Goal: Information Seeking & Learning: Check status

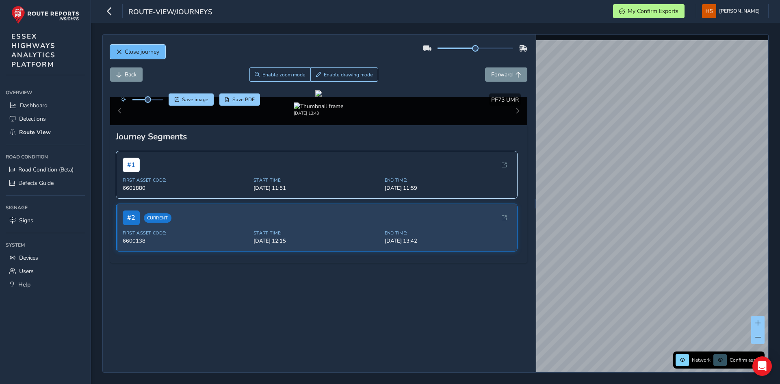
click at [143, 53] on span "Close journey" at bounding box center [142, 52] width 35 height 8
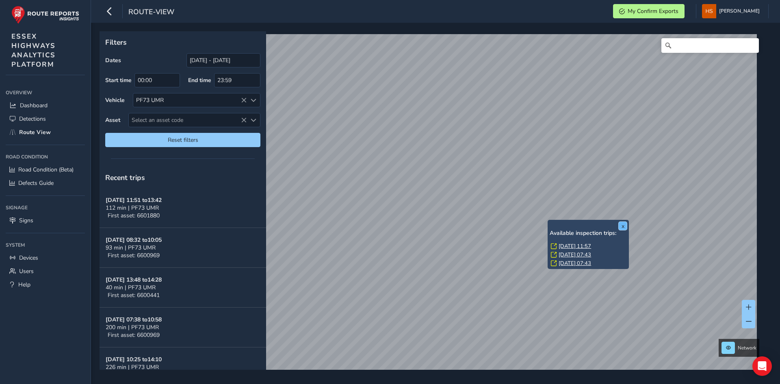
click at [619, 223] on button "x" at bounding box center [622, 226] width 8 height 8
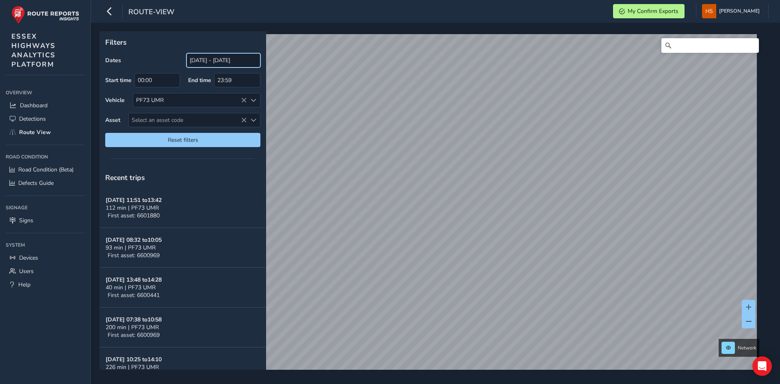
click at [251, 55] on input "[DATE] - [DATE]" at bounding box center [223, 60] width 74 height 14
click at [256, 57] on input "[DATE] - [DATE]" at bounding box center [223, 60] width 74 height 14
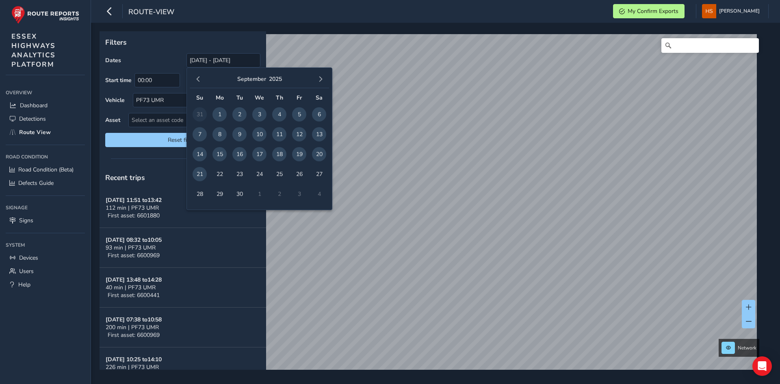
click at [303, 154] on span "19" at bounding box center [299, 154] width 14 height 14
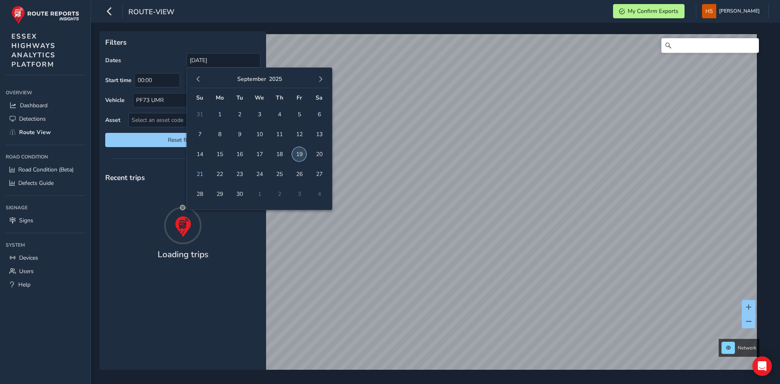
click at [303, 154] on span "19" at bounding box center [299, 154] width 14 height 14
type input "[DATE] - [DATE]"
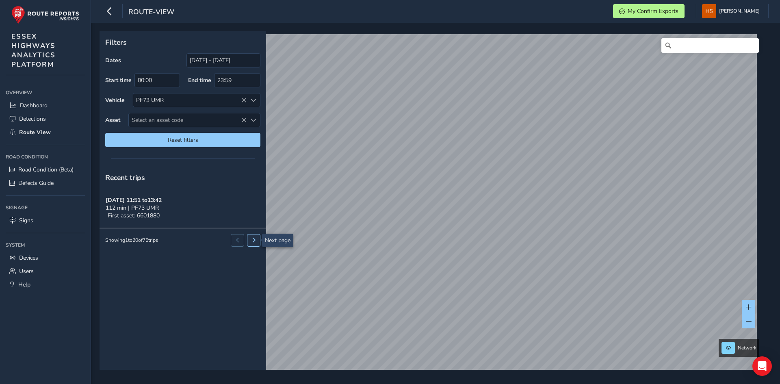
click at [255, 236] on button at bounding box center [253, 240] width 13 height 12
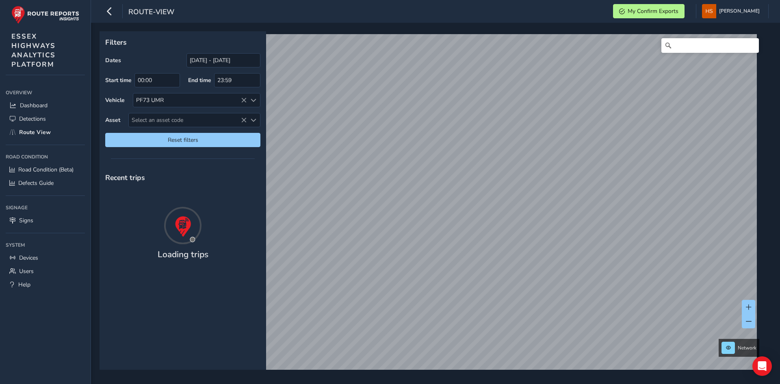
click at [237, 241] on div at bounding box center [182, 225] width 166 height 41
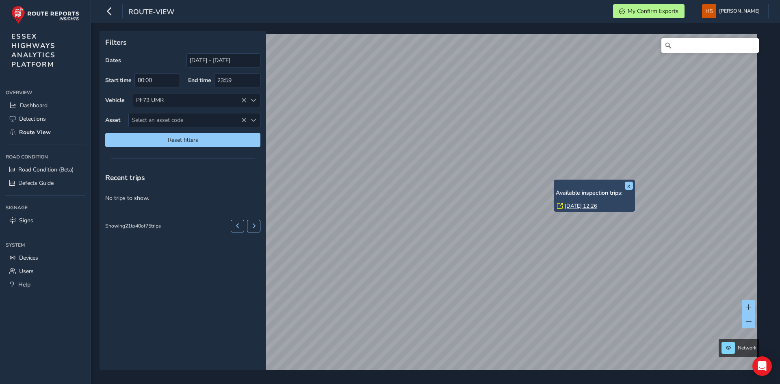
click at [579, 205] on link "[DATE] 12:26" at bounding box center [580, 205] width 32 height 7
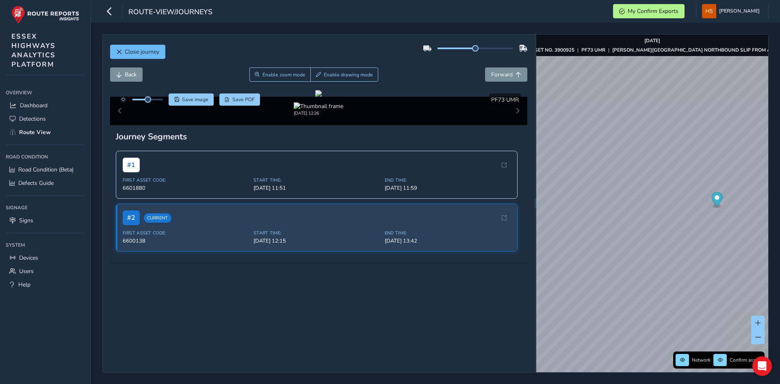
click at [127, 50] on span "Close journey" at bounding box center [142, 52] width 35 height 8
